Goal: Task Accomplishment & Management: Use online tool/utility

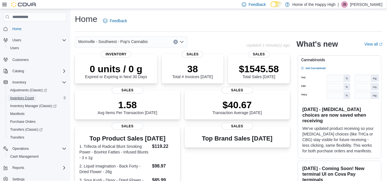
click at [21, 97] on span "Inventory Count" at bounding box center [22, 98] width 24 height 5
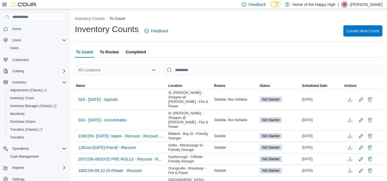
click at [113, 68] on div "All Locations" at bounding box center [117, 69] width 84 height 11
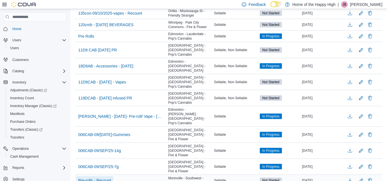
click at [95, 178] on span "Pre-rolls - Recount" at bounding box center [94, 181] width 33 height 6
